Goal: Task Accomplishment & Management: Manage account settings

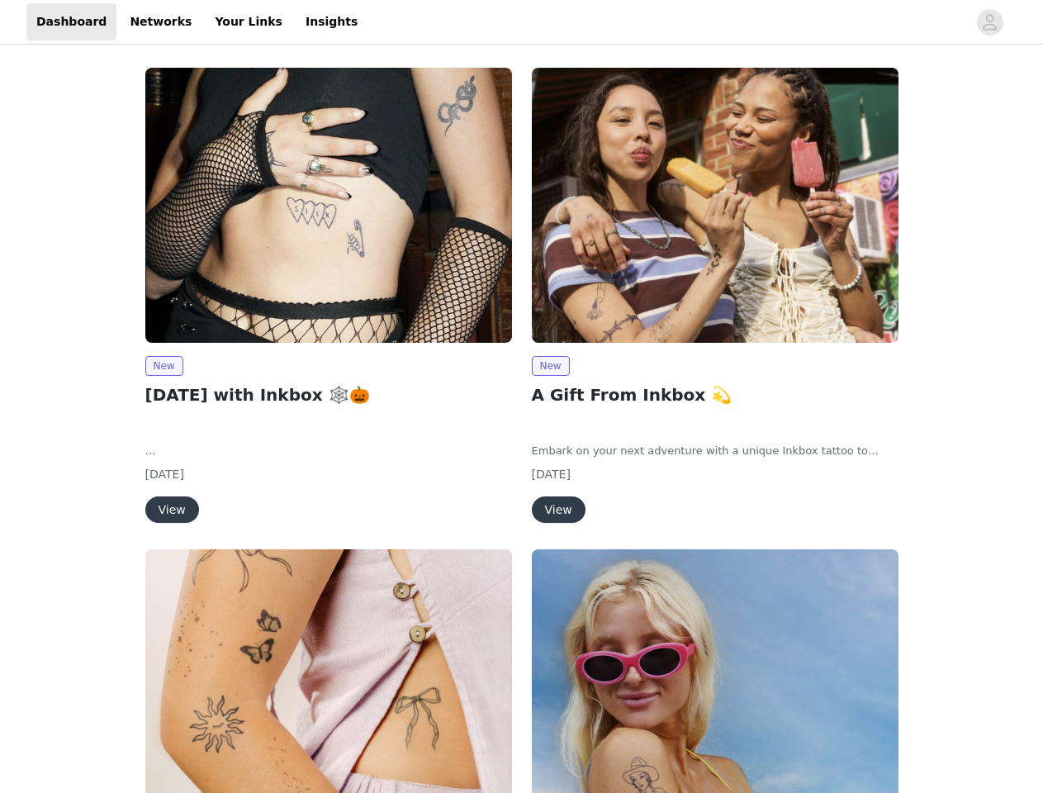
click at [522, 396] on div "New A Gift From Inkbox 💫 Embark on your next adventure with a unique Inkbox tat…" at bounding box center [715, 298] width 386 height 481
click at [521, 22] on div at bounding box center [666, 21] width 599 height 37
click at [990, 22] on icon "avatar" at bounding box center [990, 22] width 16 height 26
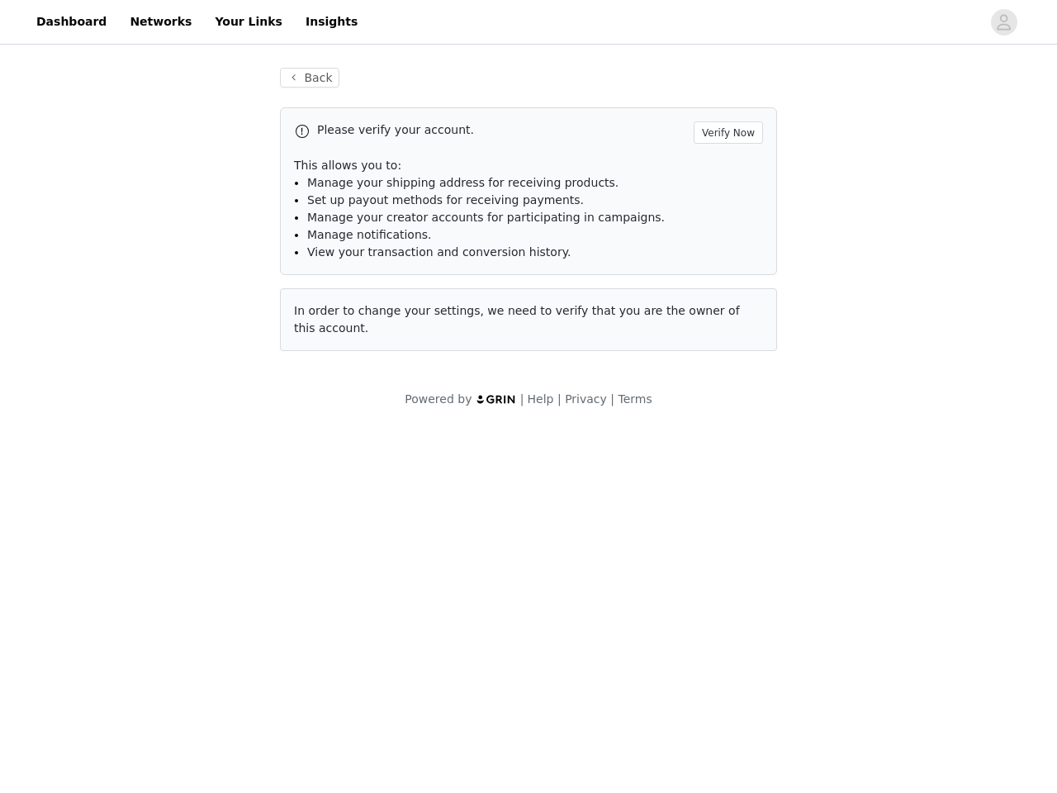
click at [163, 366] on div "Back Please verify your account. Verify Now This allows you to: Manage your shi…" at bounding box center [528, 238] width 1057 height 380
click at [171, 509] on body "Dashboard Networks Your Links Insights Back Please verify your account. Verify …" at bounding box center [528, 396] width 1057 height 793
click at [715, 205] on li "Set up payout methods for receiving payments." at bounding box center [535, 200] width 456 height 17
click at [550, 366] on div "Back Please verify your account. Verify Now This allows you to: Manage your shi…" at bounding box center [528, 219] width 537 height 343
click at [557, 509] on body "Dashboard Networks Your Links Insights Back Please verify your account. Verify …" at bounding box center [528, 396] width 1057 height 793
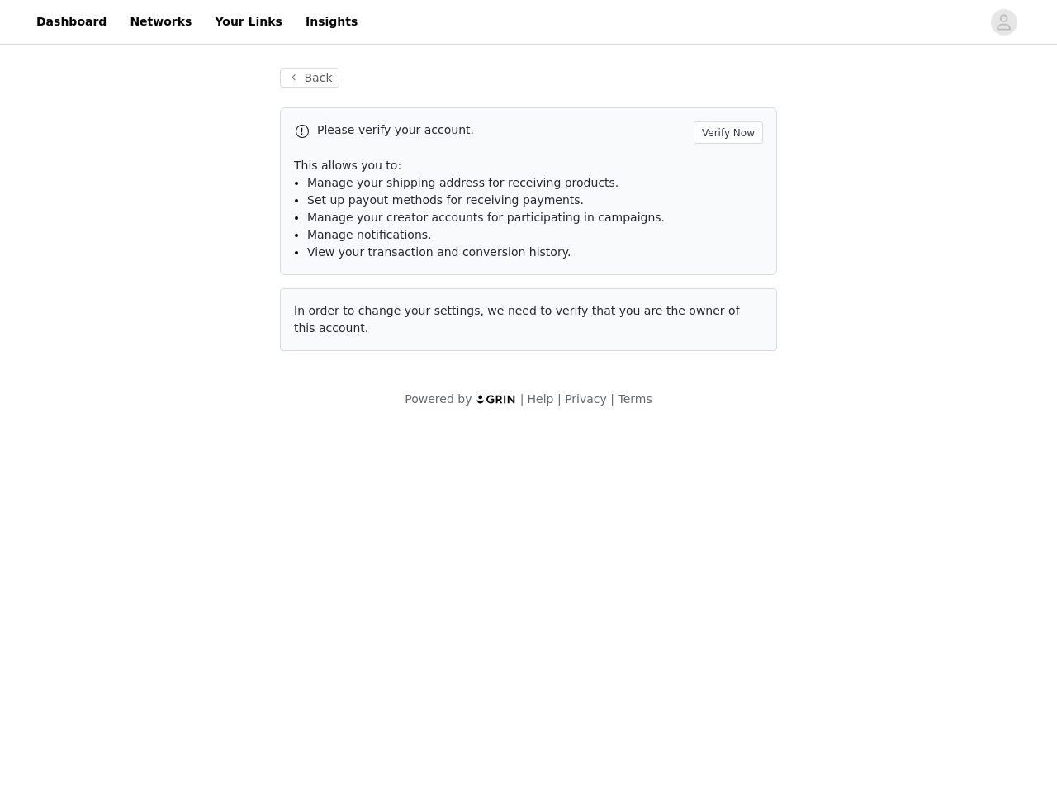
click at [329, 670] on body "Dashboard Networks Your Links Insights Back Please verify your account. Verify …" at bounding box center [528, 396] width 1057 height 793
